Goal: Communication & Community: Participate in discussion

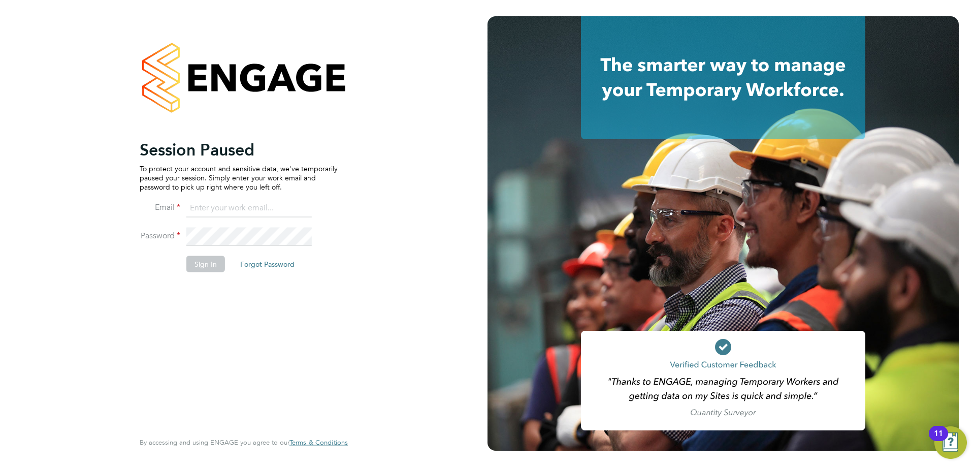
click at [252, 204] on input at bounding box center [248, 208] width 125 height 18
type input "[EMAIL_ADDRESS][DOMAIN_NAME]"
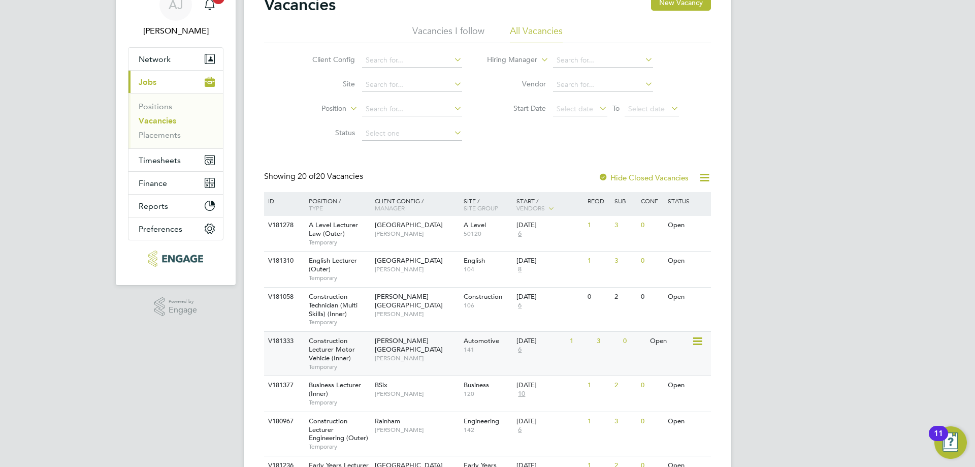
scroll to position [51, 0]
click at [390, 353] on div "Hackney Campus Raj Ali" at bounding box center [416, 348] width 89 height 35
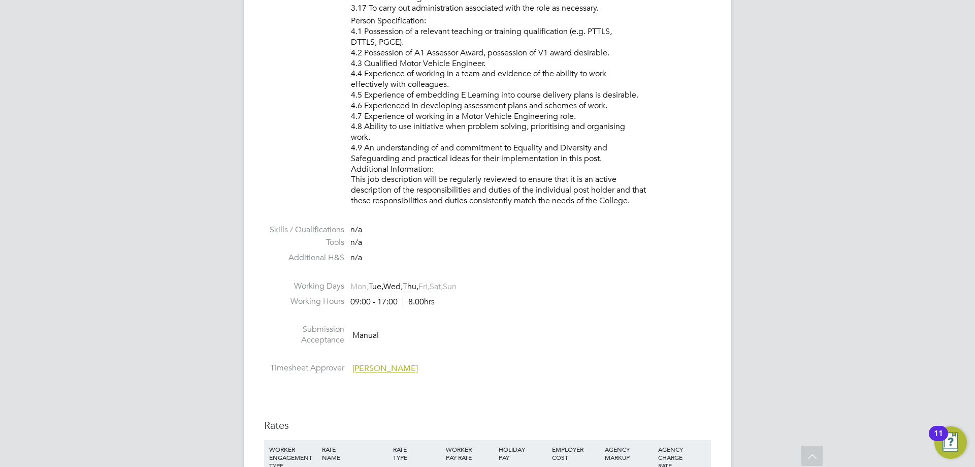
scroll to position [1727, 0]
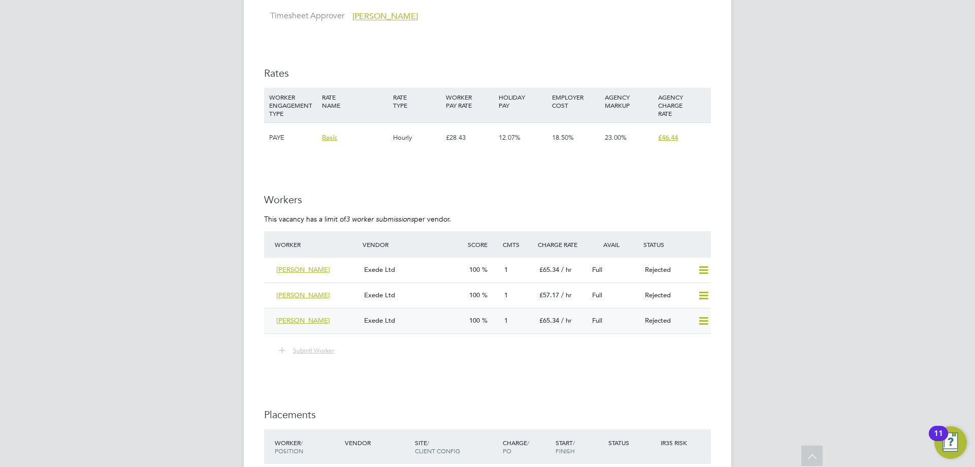
click at [425, 317] on div "Exede Ltd" at bounding box center [412, 320] width 105 height 17
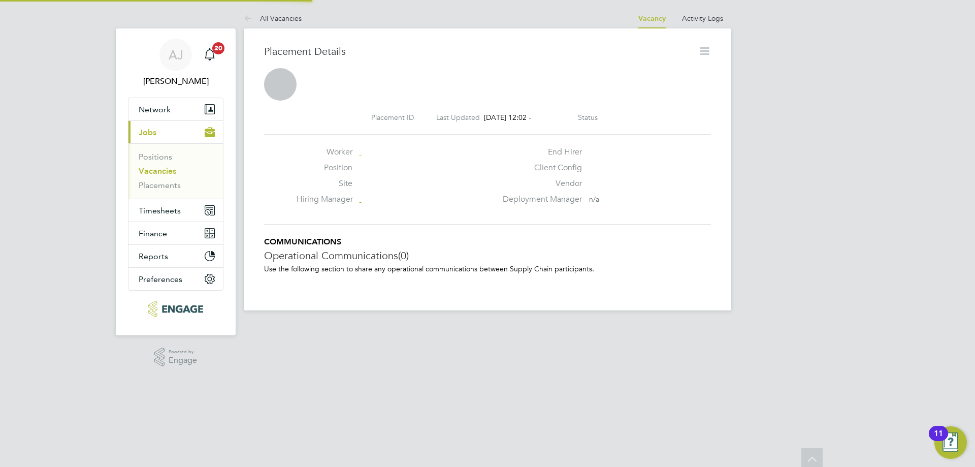
scroll to position [5, 5]
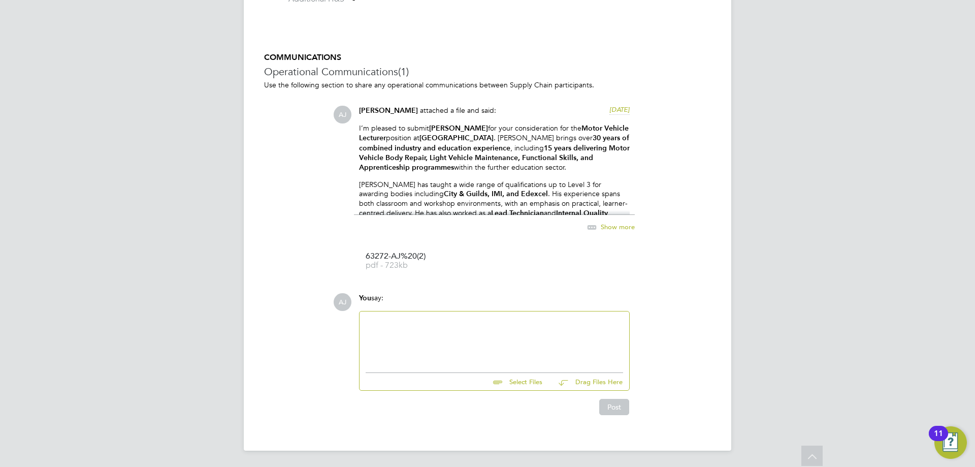
click at [419, 334] on div at bounding box center [494, 339] width 257 height 44
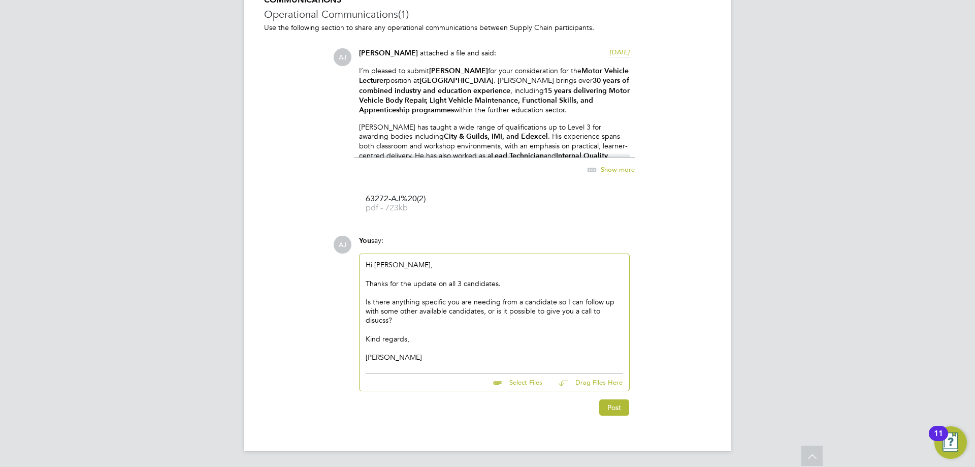
scroll to position [955, 0]
drag, startPoint x: 609, startPoint y: 407, endPoint x: 318, endPoint y: 405, distance: 290.5
click at [318, 405] on div "COMMUNICATIONS Operational Communications (1) Use the following section to shar…" at bounding box center [487, 204] width 447 height 420
drag, startPoint x: 380, startPoint y: 317, endPoint x: 384, endPoint y: 330, distance: 13.3
click at [380, 321] on div "Is there anything specific you are needing from a candidate so I can follow up …" at bounding box center [494, 311] width 257 height 28
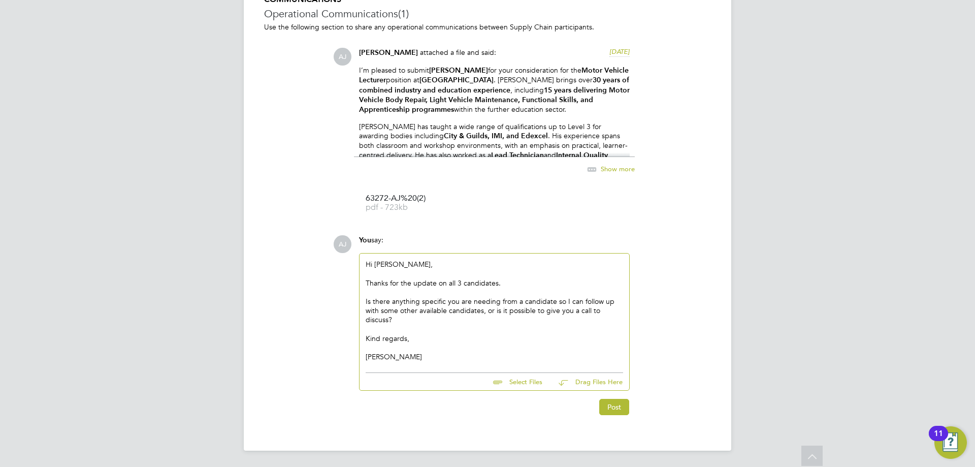
click at [449, 352] on div "[PERSON_NAME]" at bounding box center [494, 352] width 257 height 18
click at [611, 409] on button "Post" at bounding box center [614, 407] width 30 height 16
